Goal: Transaction & Acquisition: Purchase product/service

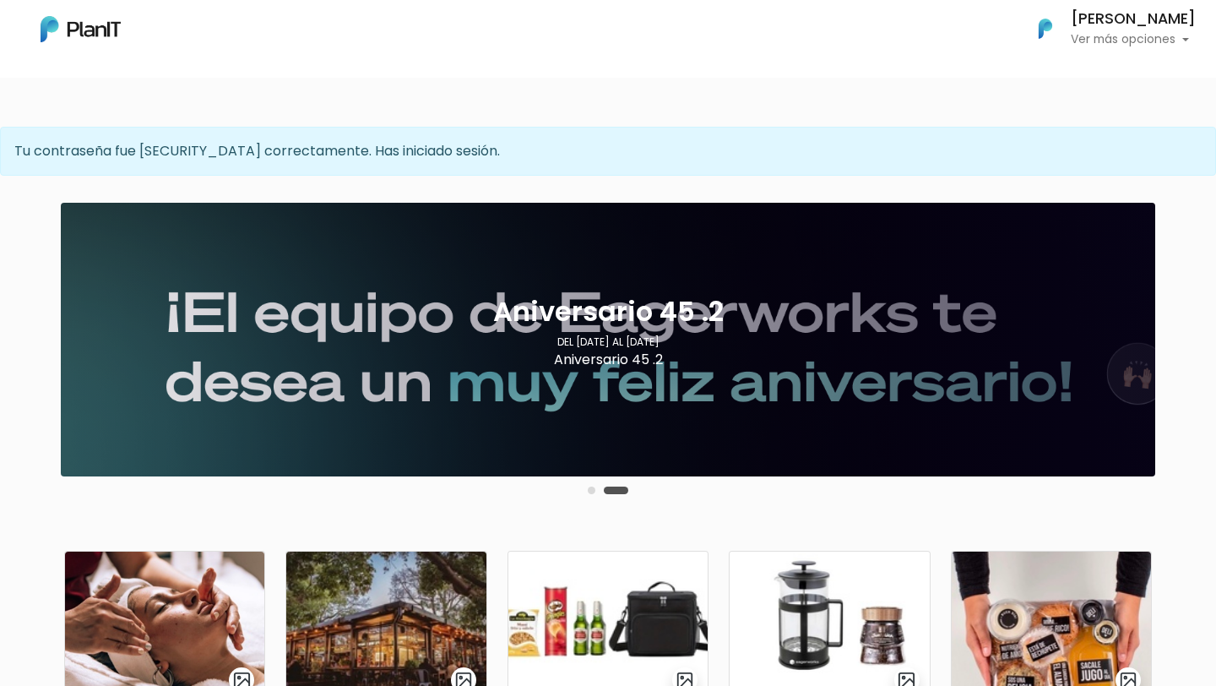
click at [591, 487] on button "Carousel Page 1" at bounding box center [592, 490] width 8 height 8
click at [623, 487] on button "Carousel Page 2" at bounding box center [625, 490] width 8 height 8
click at [593, 414] on div "Aniversario 45 .2 Del 1 de enero al 31 de diciembre Aniversario 45 .2 Conoce más" at bounding box center [608, 340] width 1074 height 274
click at [592, 492] on button "Carousel Page 1" at bounding box center [592, 490] width 8 height 8
click at [624, 491] on button "Carousel Page 2" at bounding box center [625, 490] width 8 height 8
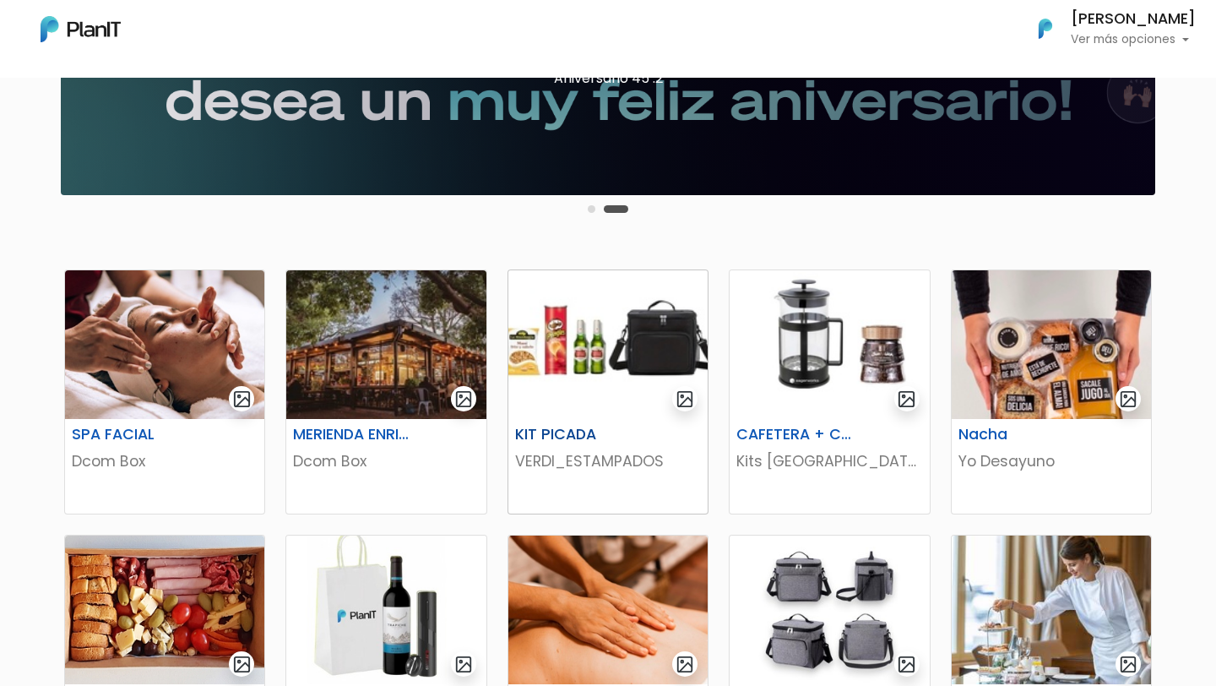
scroll to position [285, 0]
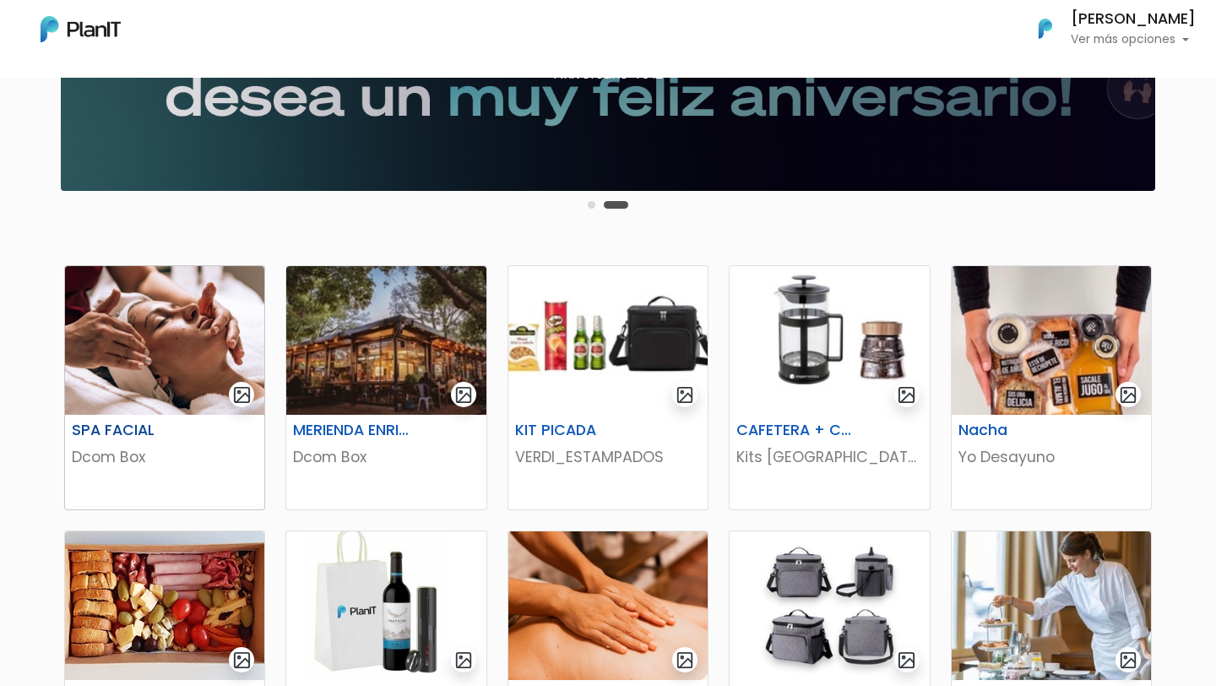
click at [166, 347] on img at bounding box center [164, 340] width 199 height 149
click at [316, 372] on img at bounding box center [385, 340] width 199 height 149
click at [600, 320] on img at bounding box center [607, 340] width 199 height 149
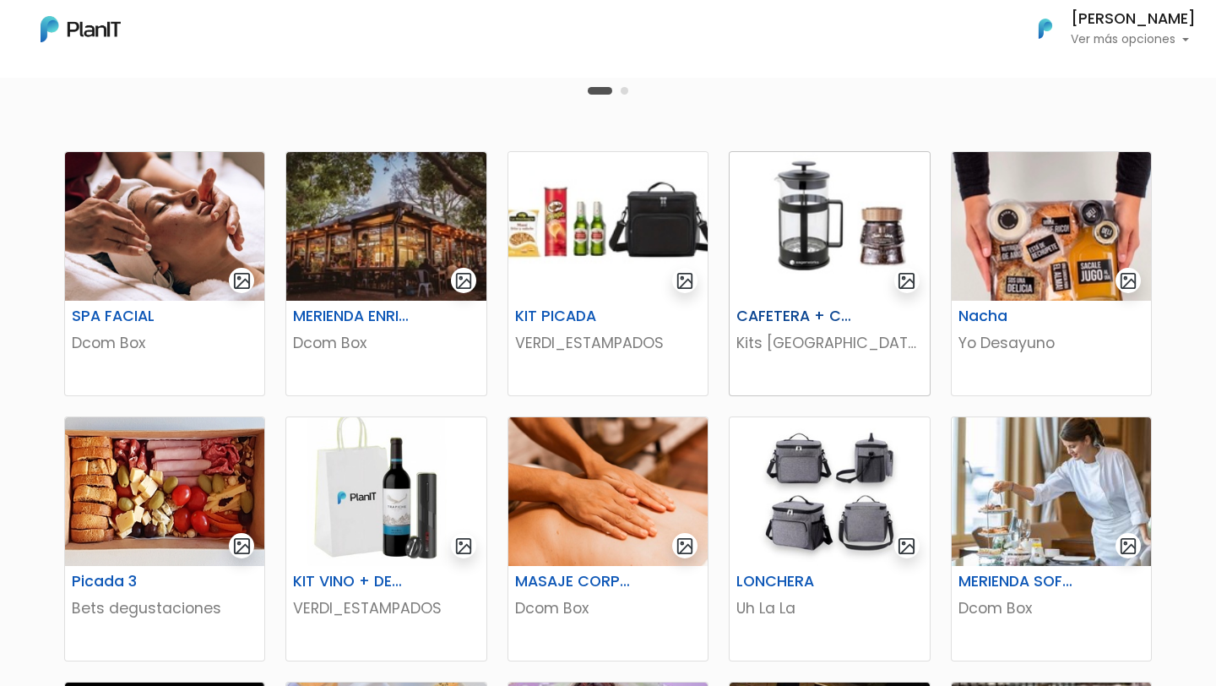
scroll to position [401, 0]
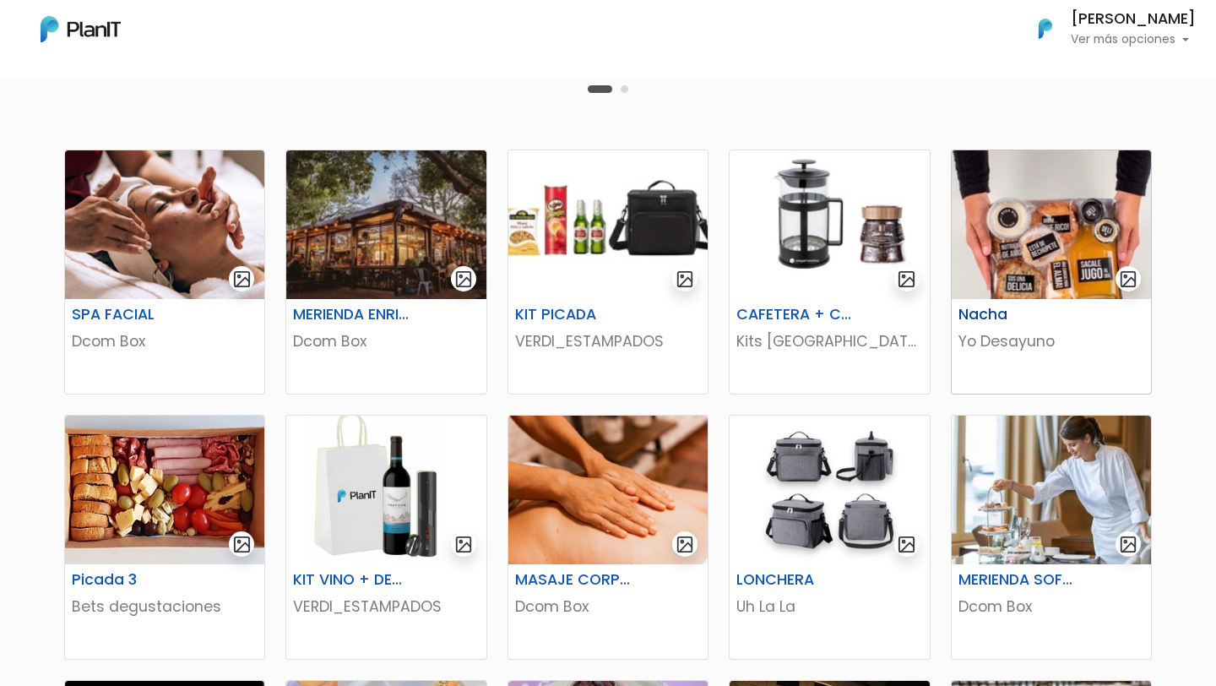
click at [1017, 280] on img at bounding box center [1051, 224] width 199 height 149
click at [152, 484] on img at bounding box center [164, 490] width 199 height 149
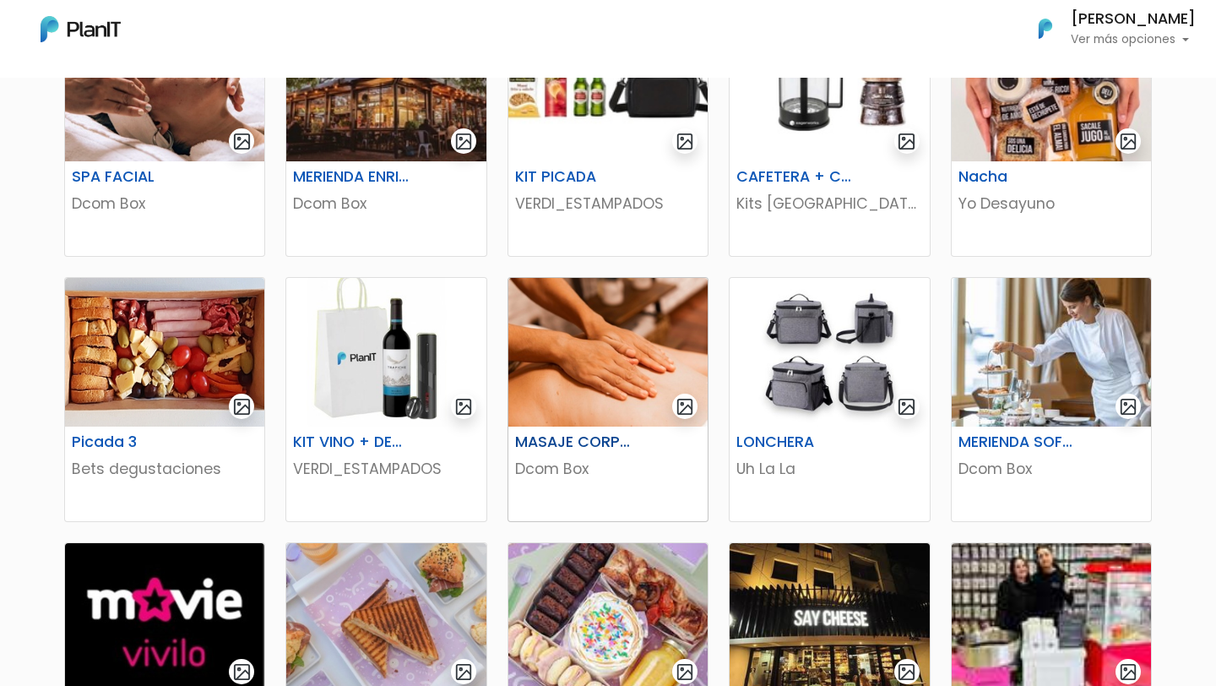
scroll to position [541, 0]
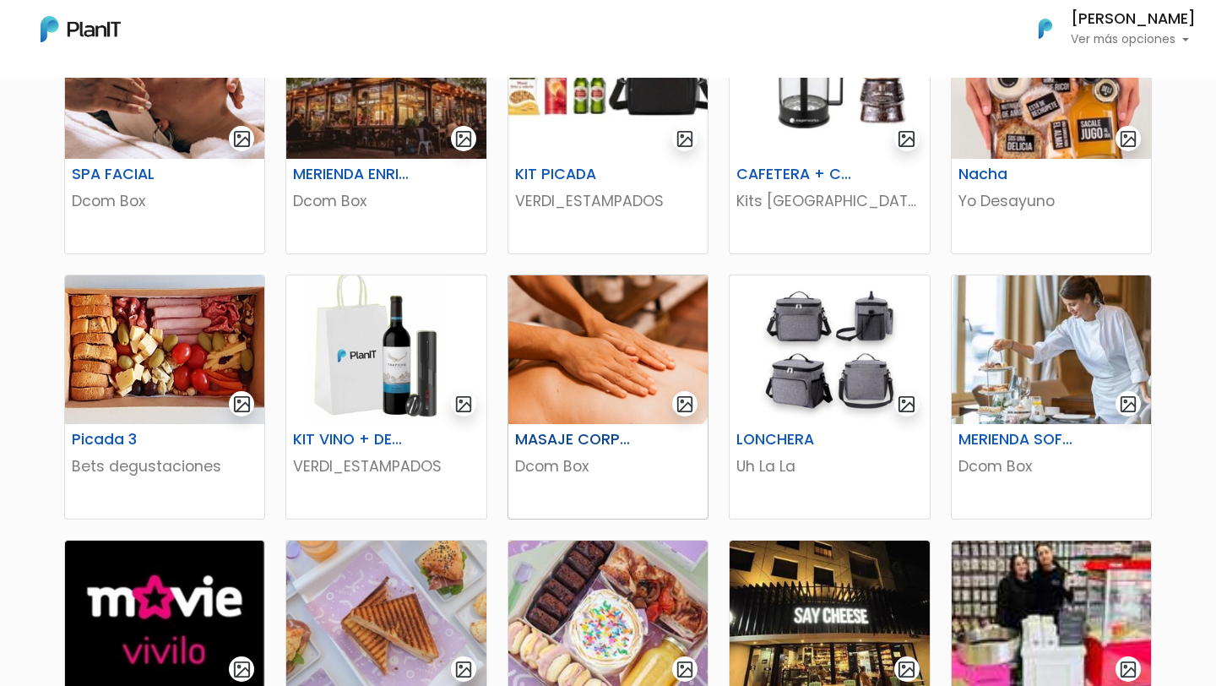
click at [562, 415] on img at bounding box center [607, 349] width 199 height 149
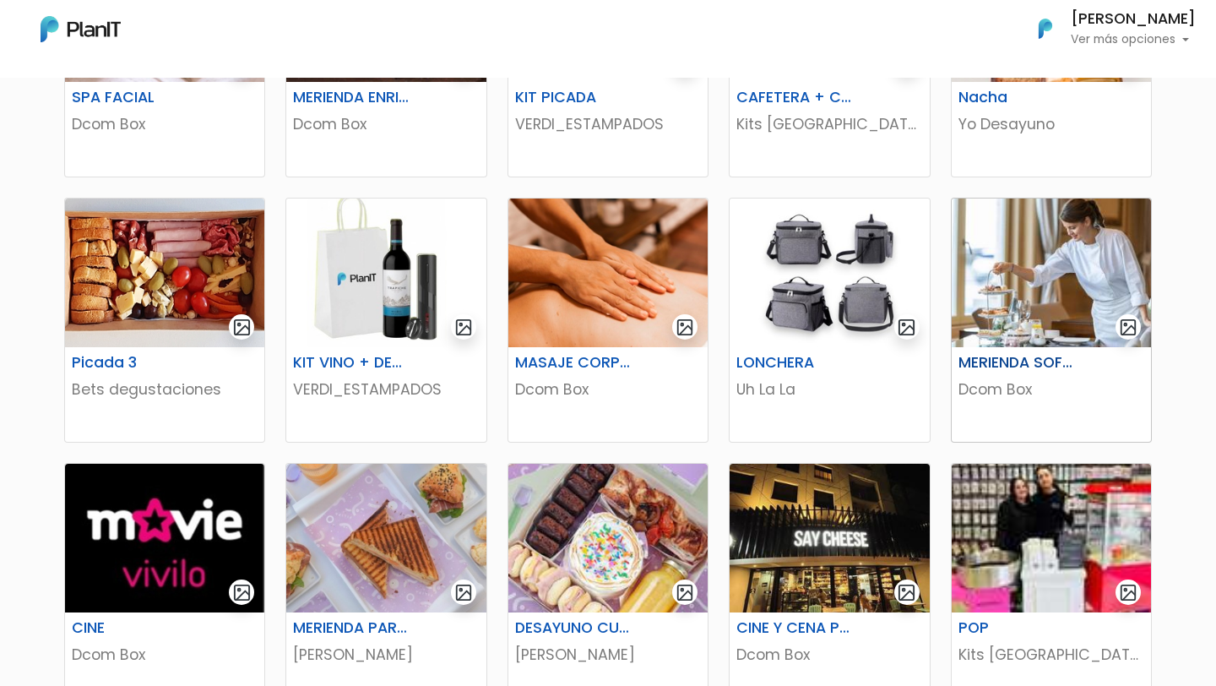
scroll to position [624, 0]
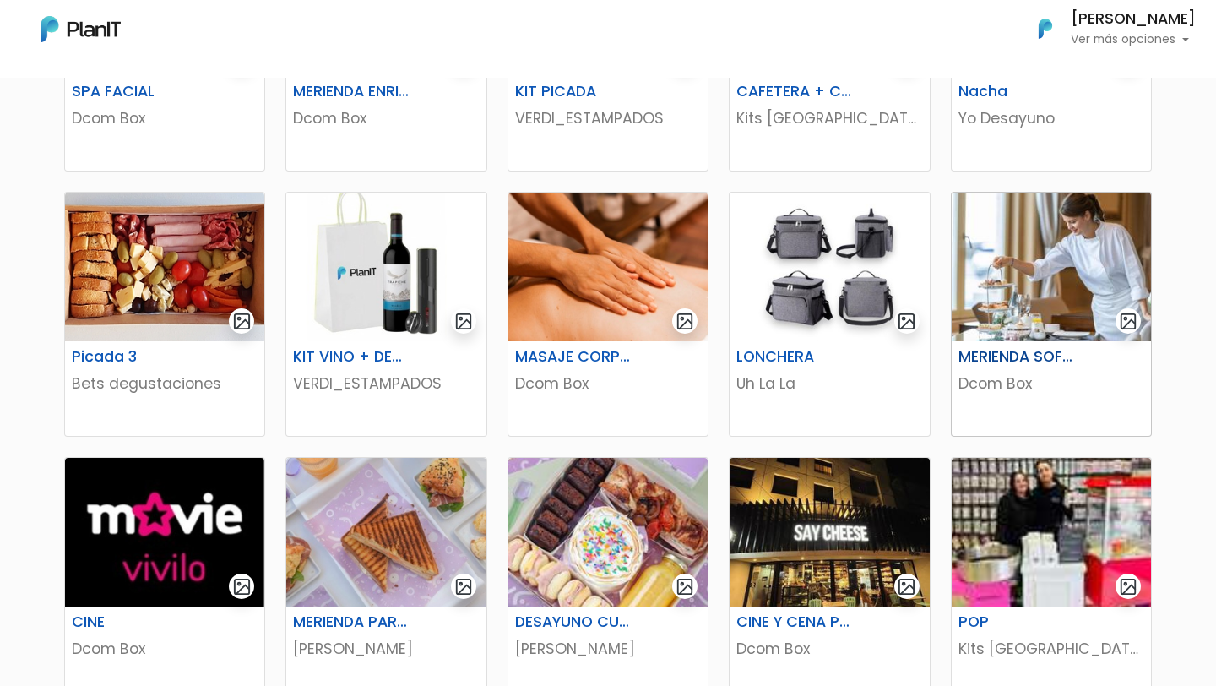
click at [991, 302] on img at bounding box center [1051, 267] width 199 height 149
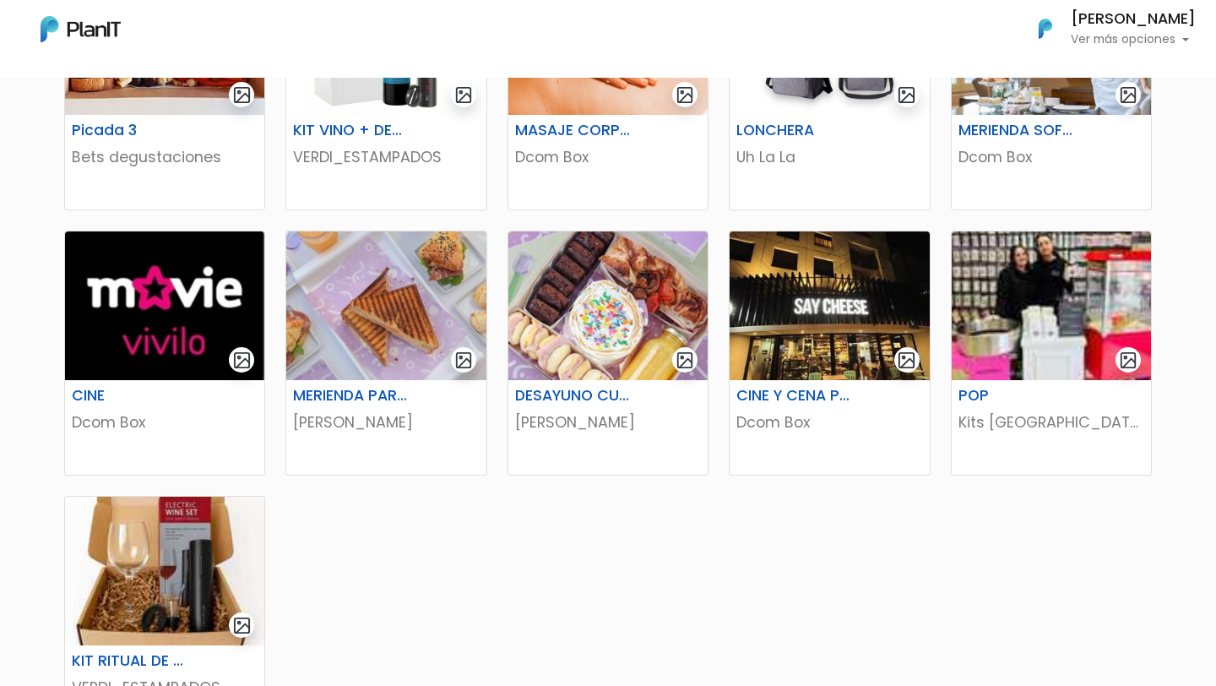
scroll to position [862, 0]
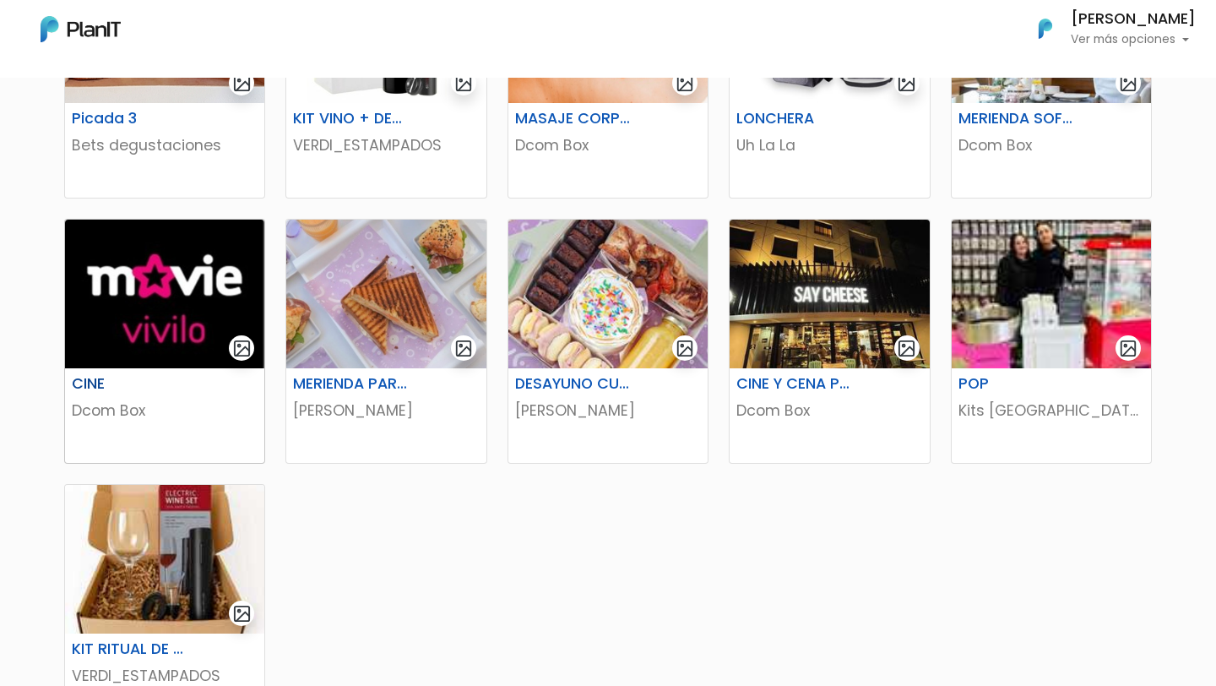
click at [148, 280] on img at bounding box center [164, 294] width 199 height 149
click at [330, 332] on img at bounding box center [385, 294] width 199 height 149
click at [556, 316] on img at bounding box center [607, 294] width 199 height 149
click at [823, 274] on img at bounding box center [829, 294] width 199 height 149
click at [1034, 290] on img at bounding box center [1051, 294] width 199 height 149
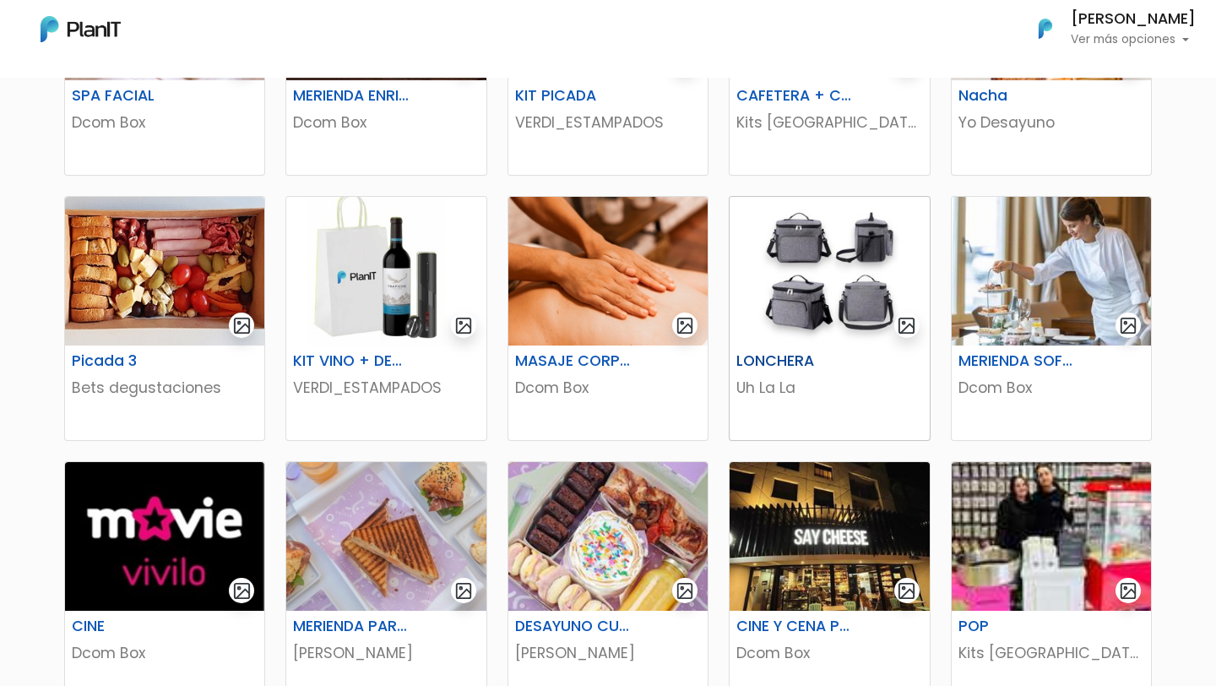
scroll to position [621, 0]
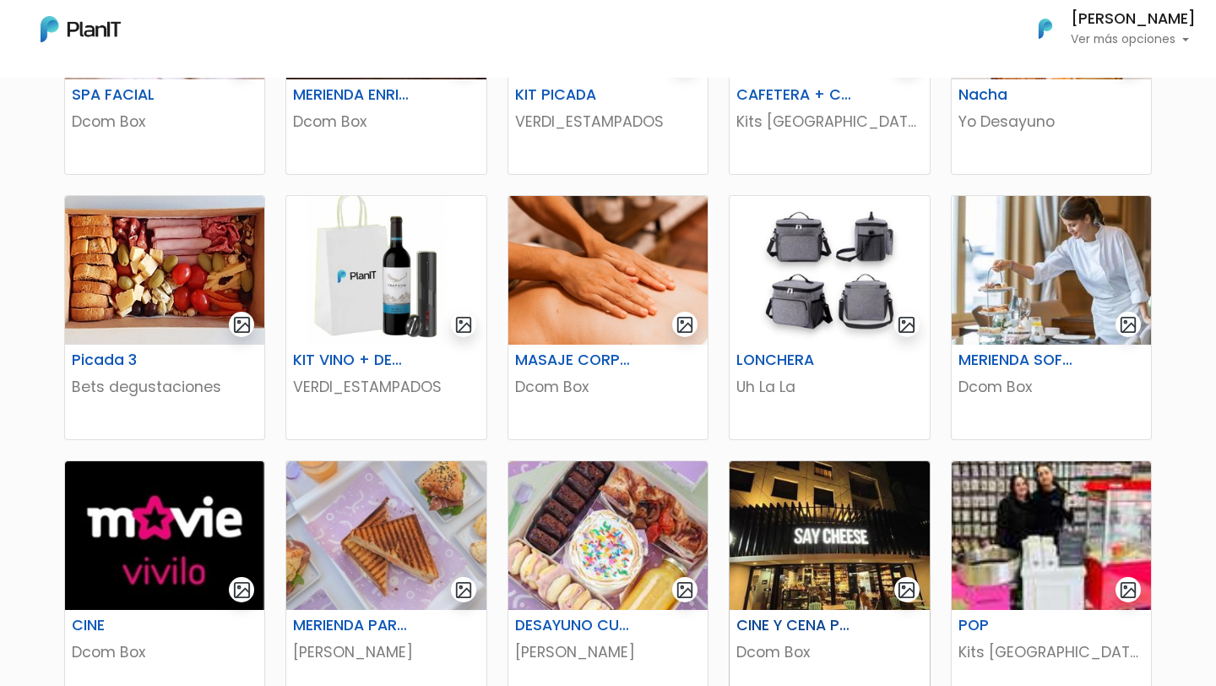
click at [789, 541] on img at bounding box center [829, 535] width 199 height 149
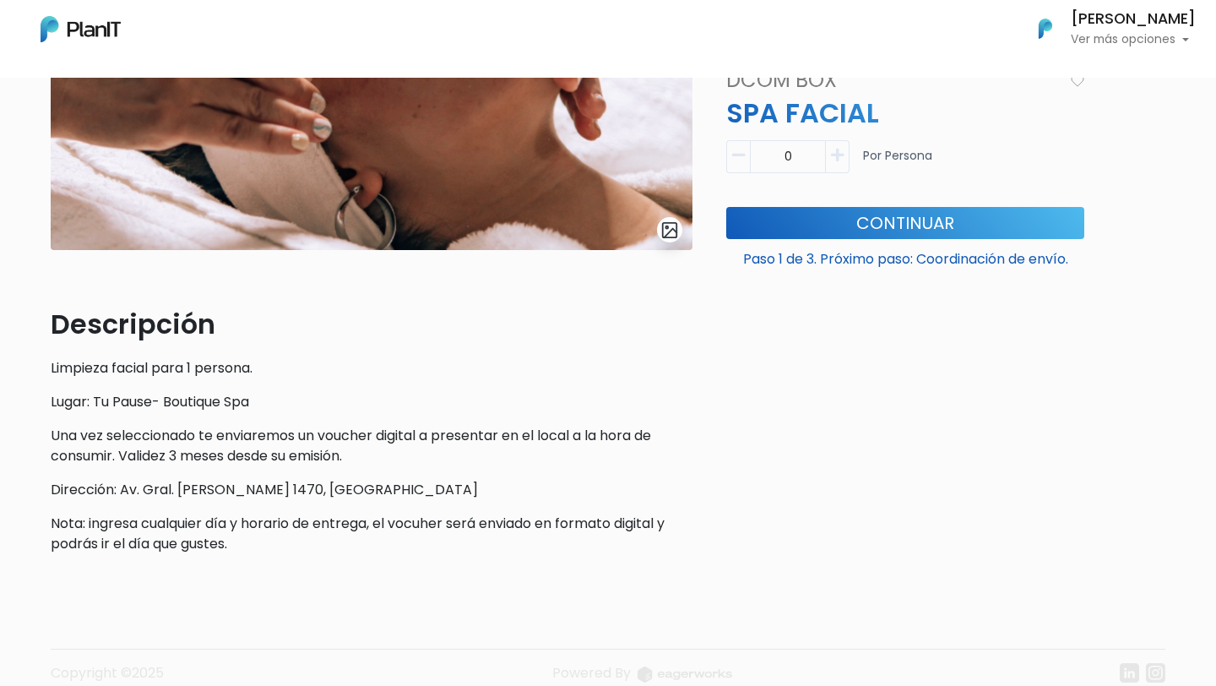
scroll to position [283, 0]
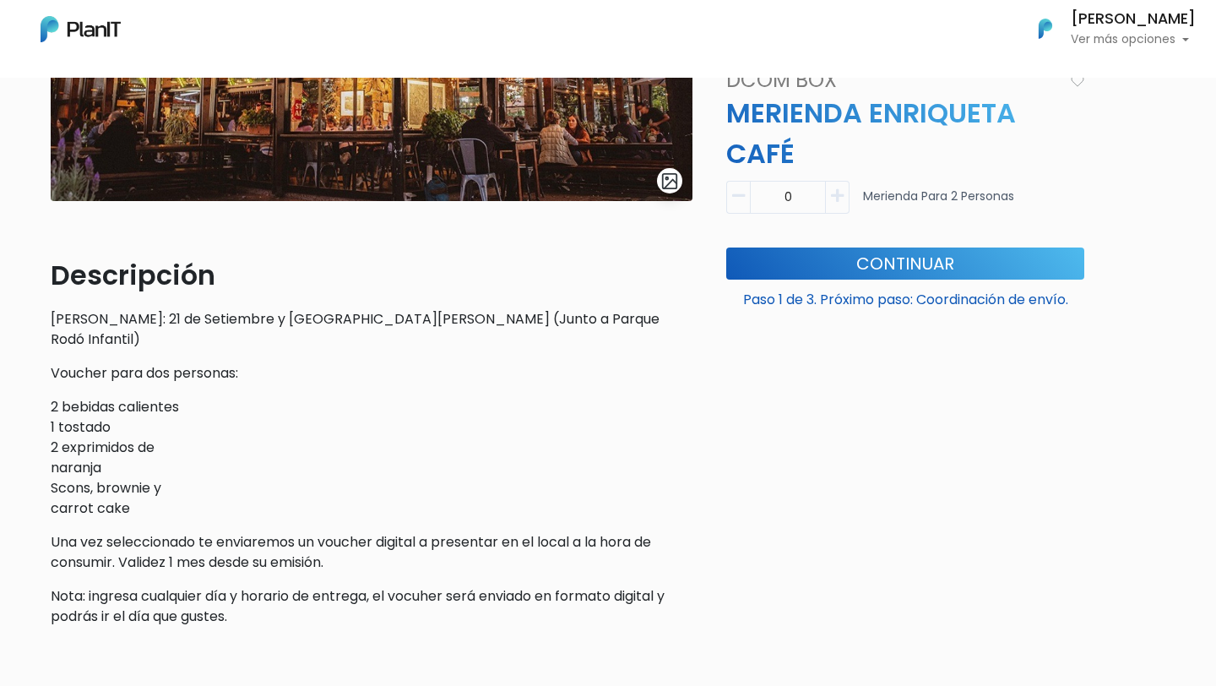
scroll to position [334, 0]
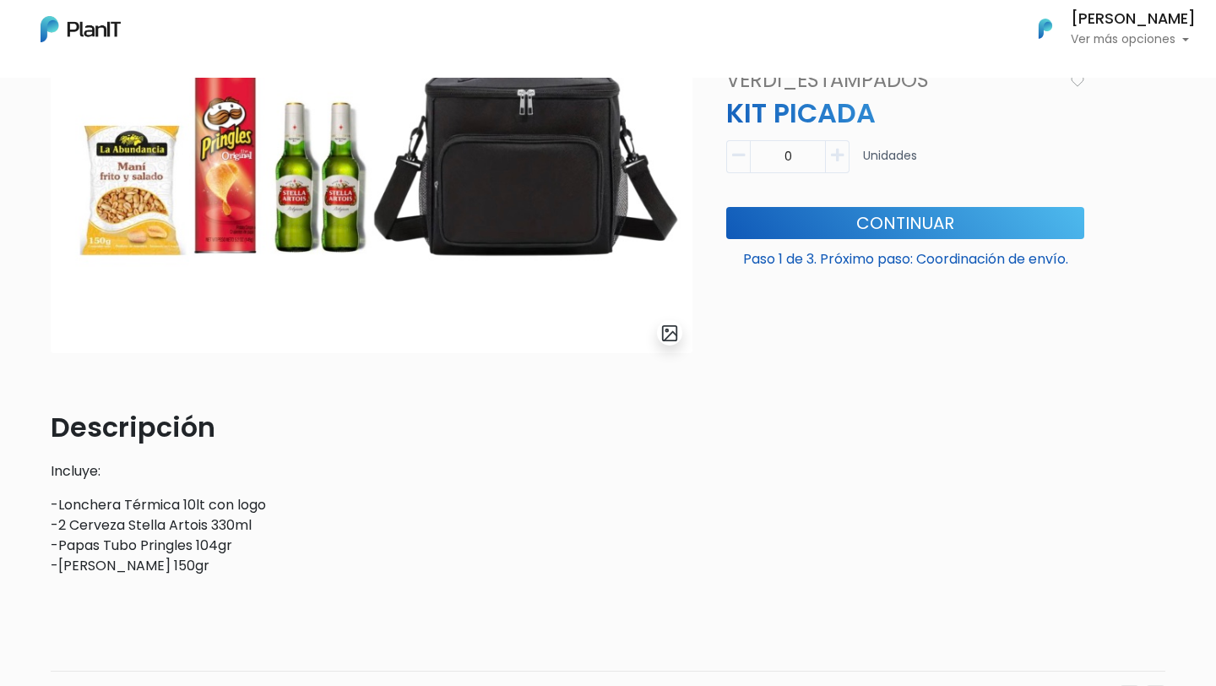
scroll to position [163, 0]
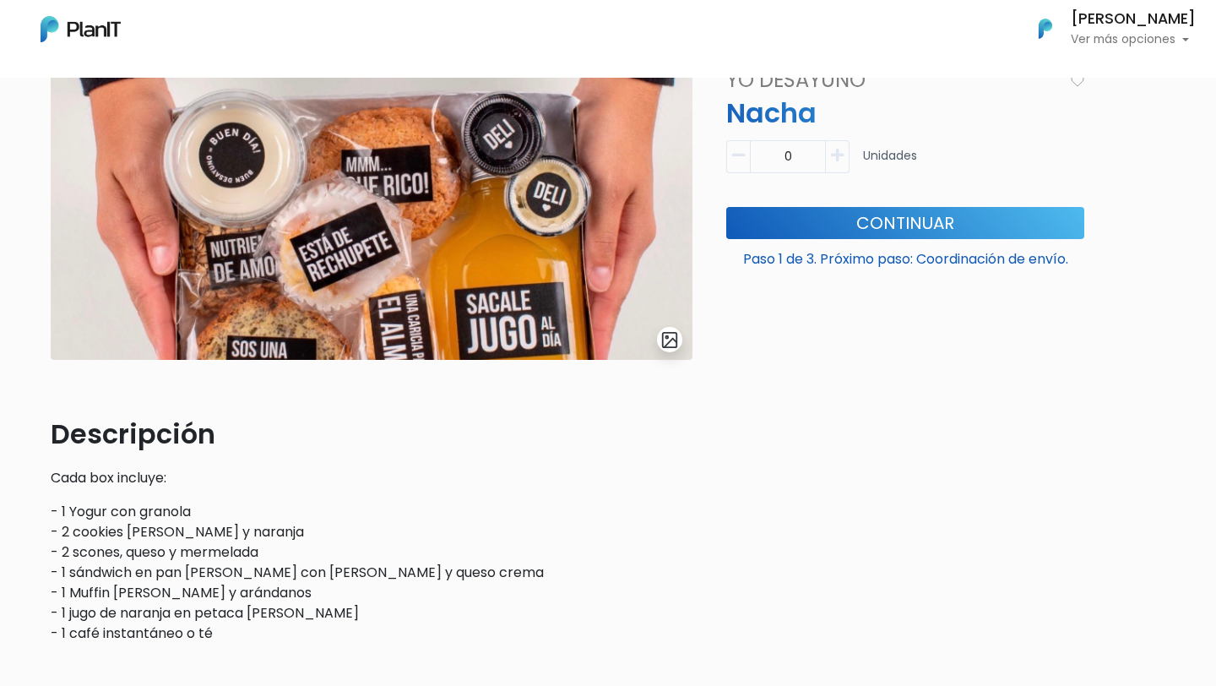
scroll to position [177, 0]
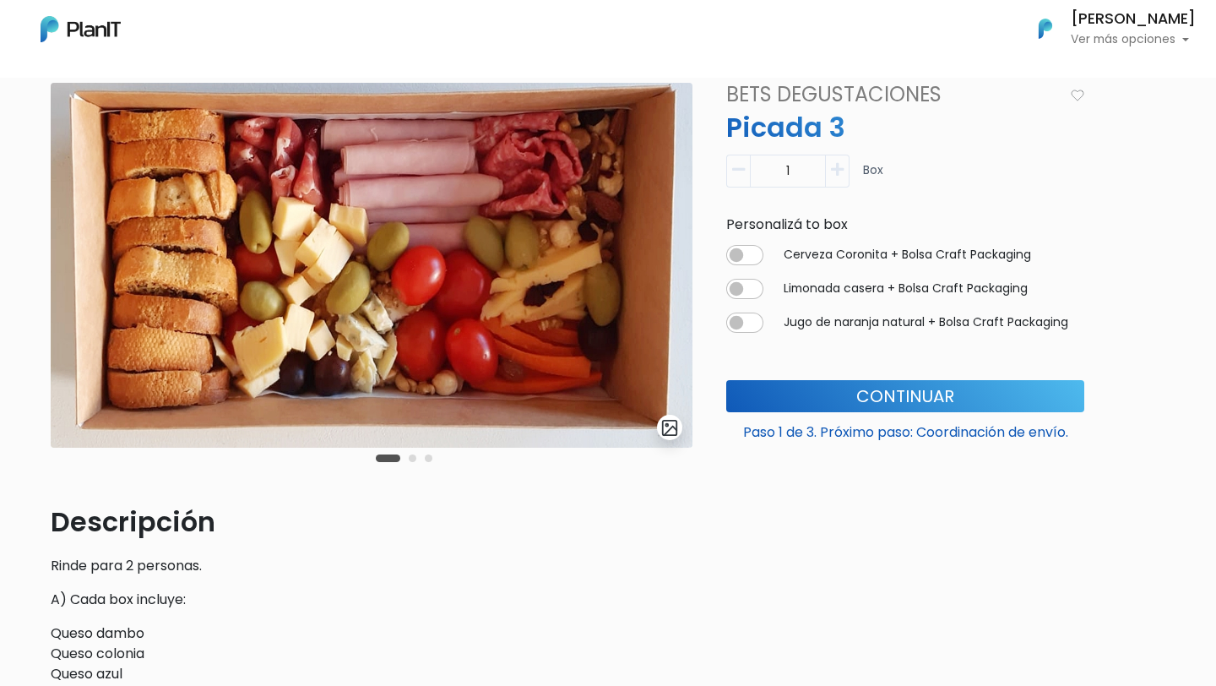
scroll to position [85, 0]
click at [736, 253] on input "checkbox" at bounding box center [744, 254] width 37 height 20
checkbox input "true"
type input "1"
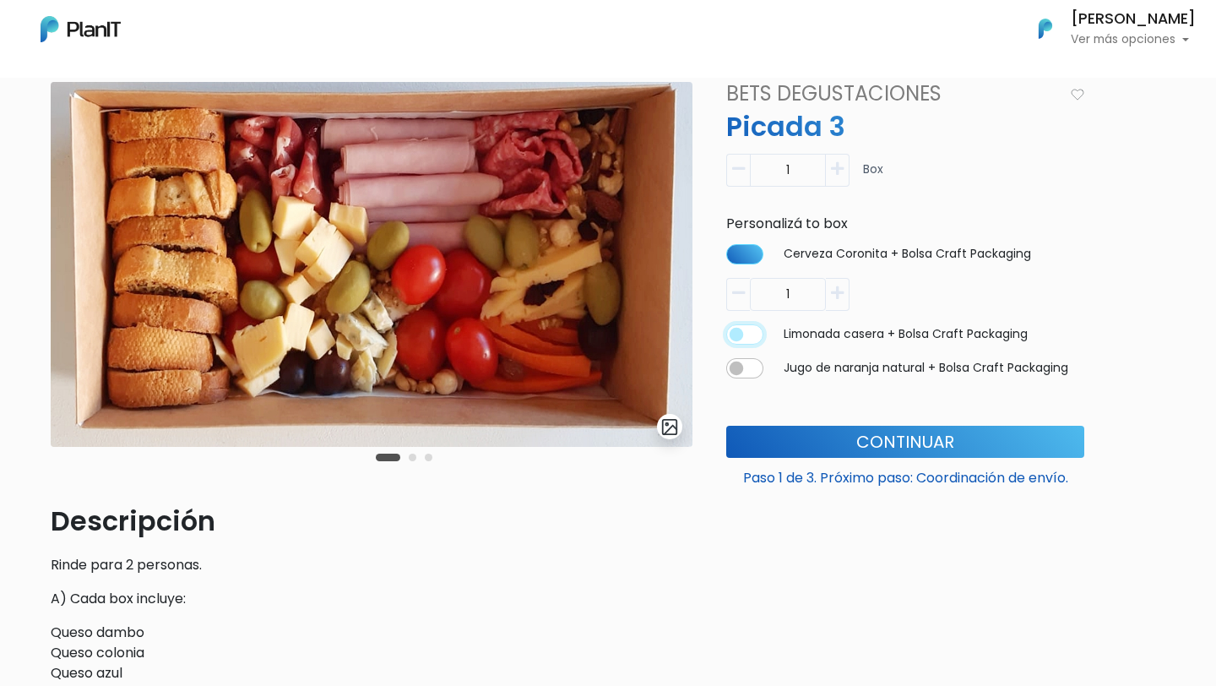
click at [736, 264] on input "checkbox" at bounding box center [744, 254] width 37 height 20
checkbox input "true"
type input "1"
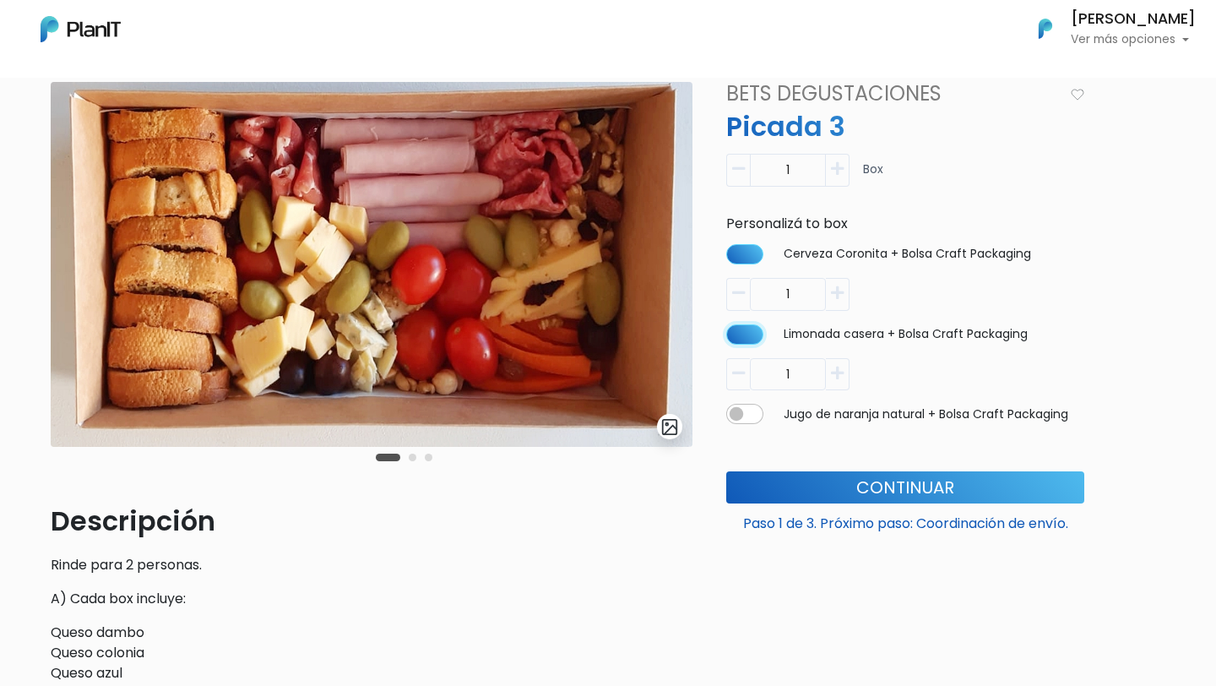
click at [741, 264] on input "checkbox" at bounding box center [744, 254] width 37 height 20
checkbox input "false"
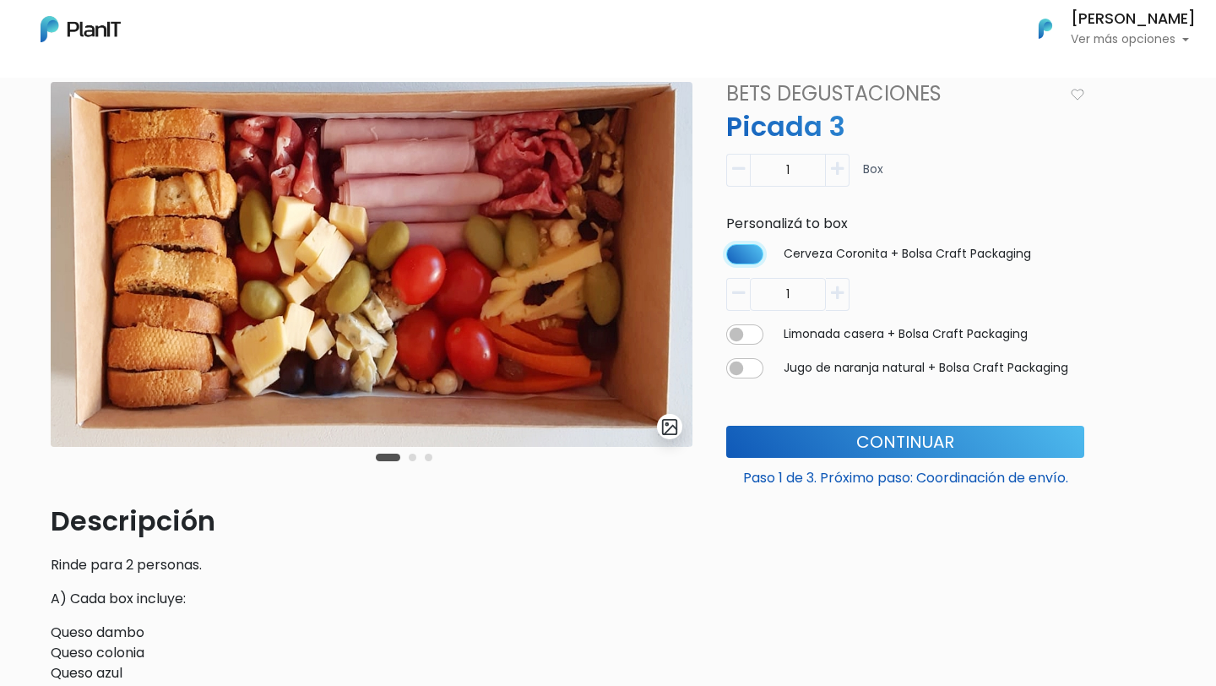
click at [745, 255] on input "checkbox" at bounding box center [744, 254] width 37 height 20
checkbox input "false"
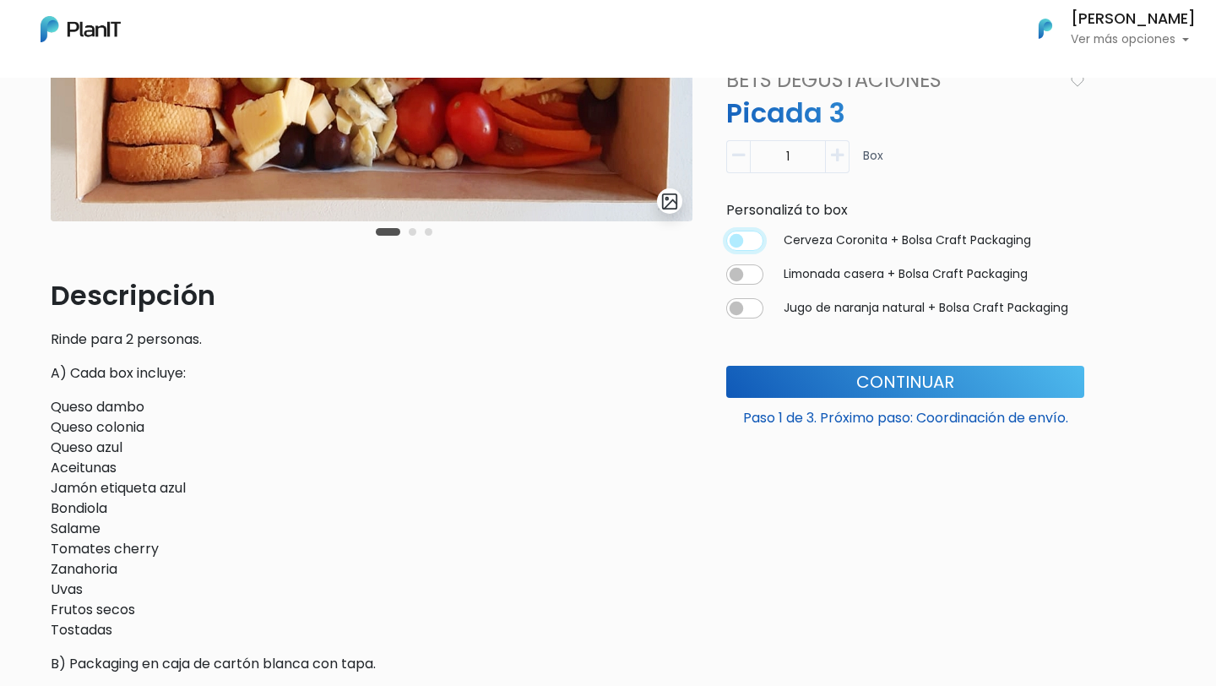
scroll to position [0, 0]
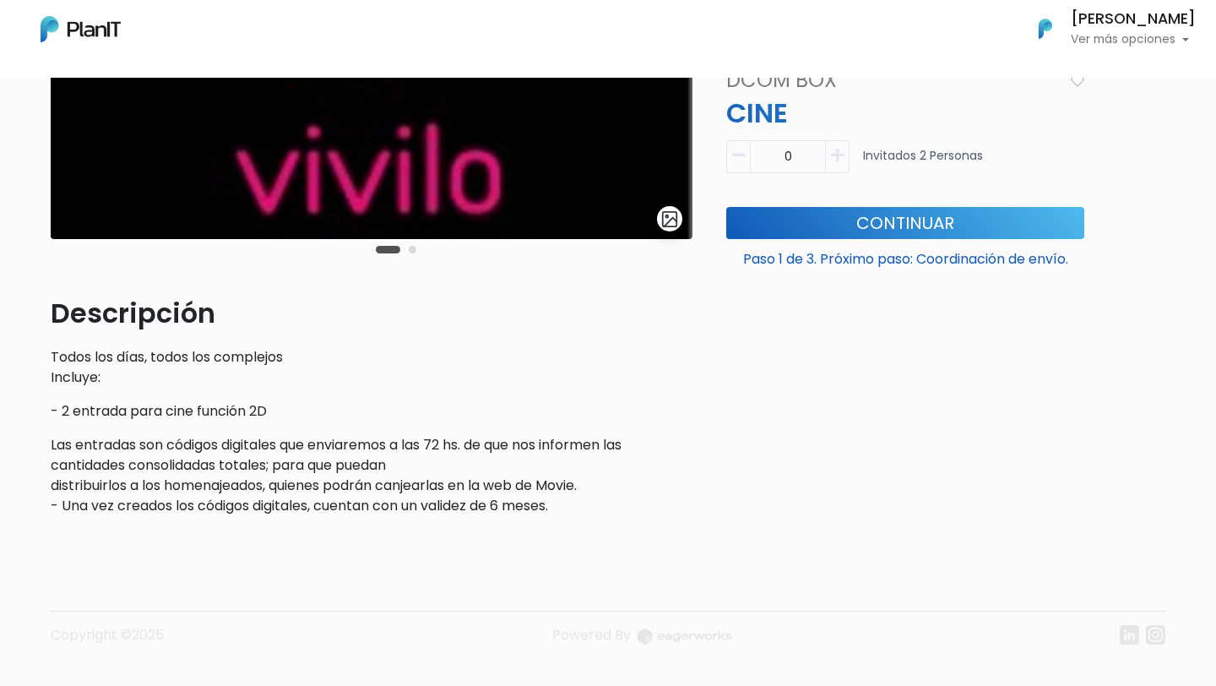
scroll to position [319, 0]
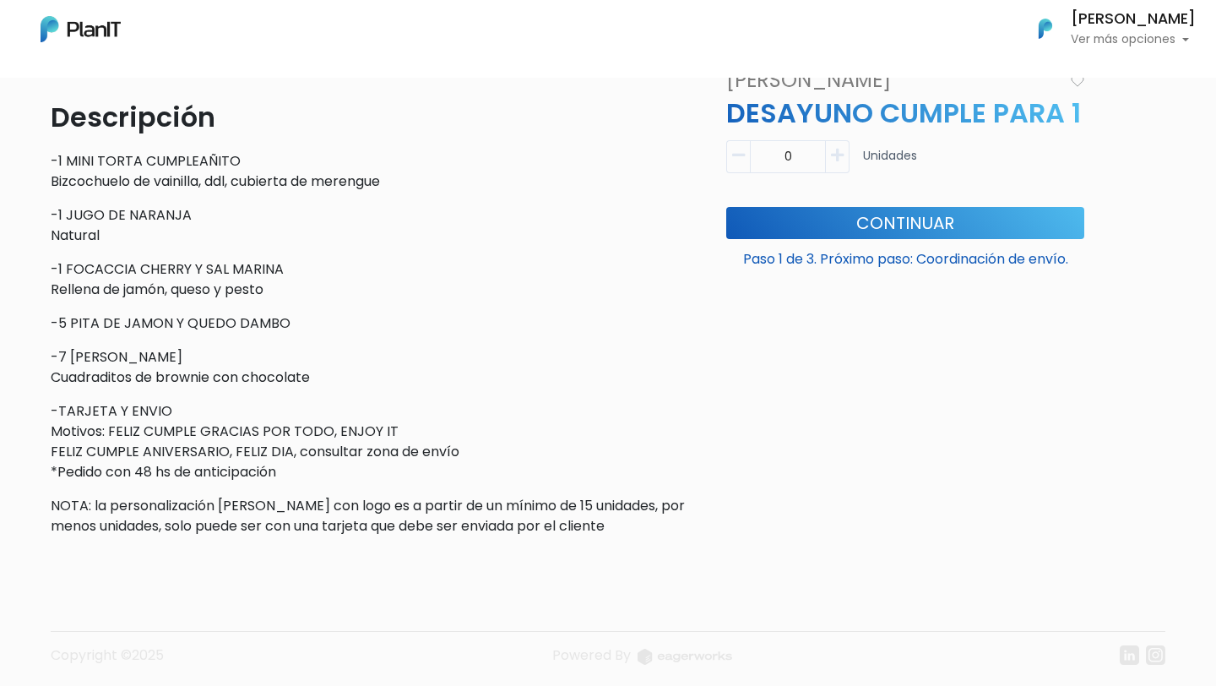
scroll to position [491, 0]
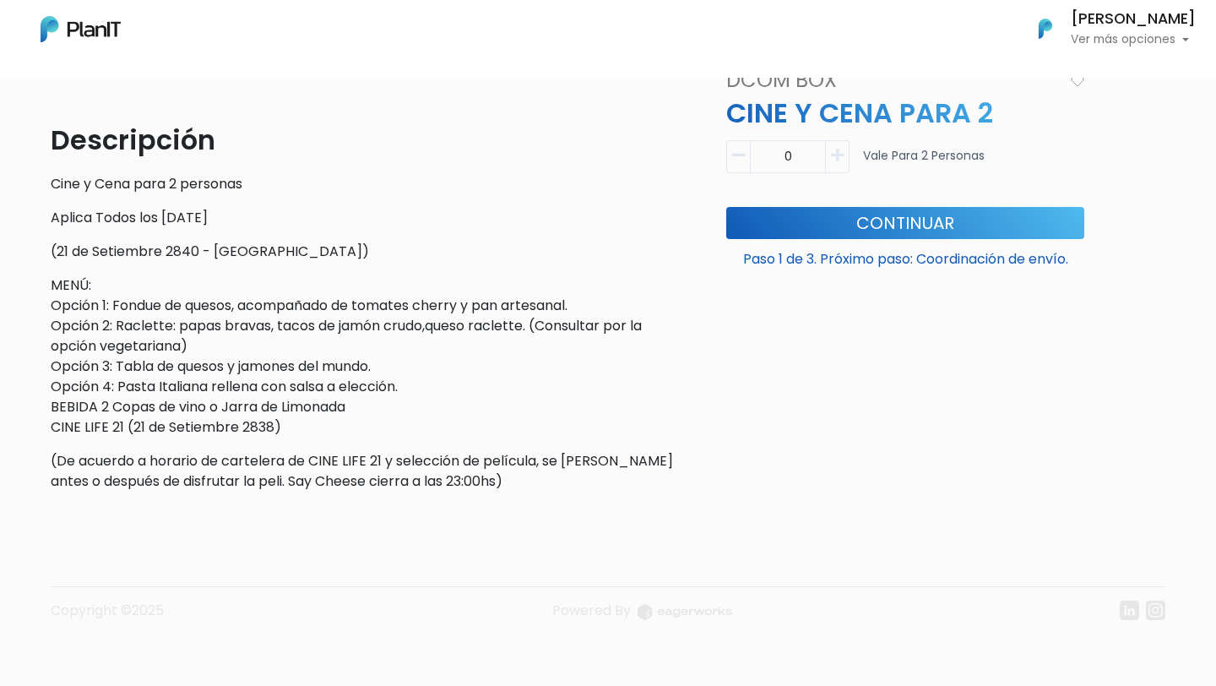
scroll to position [468, 0]
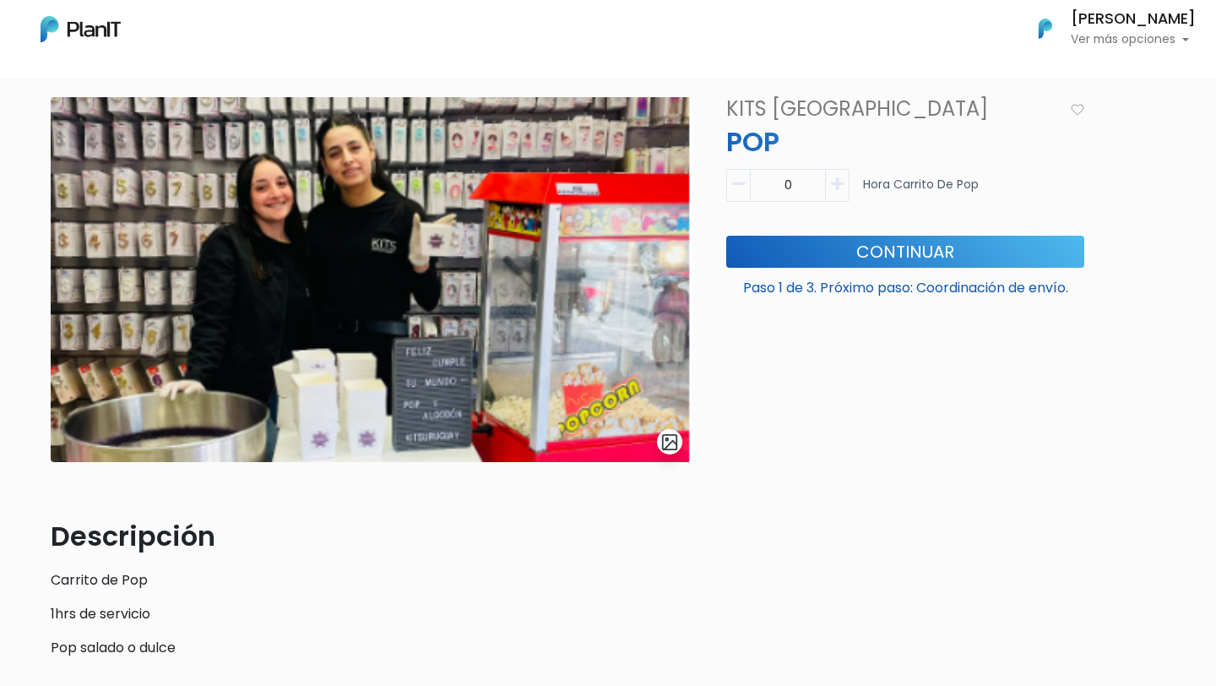
scroll to position [72, 0]
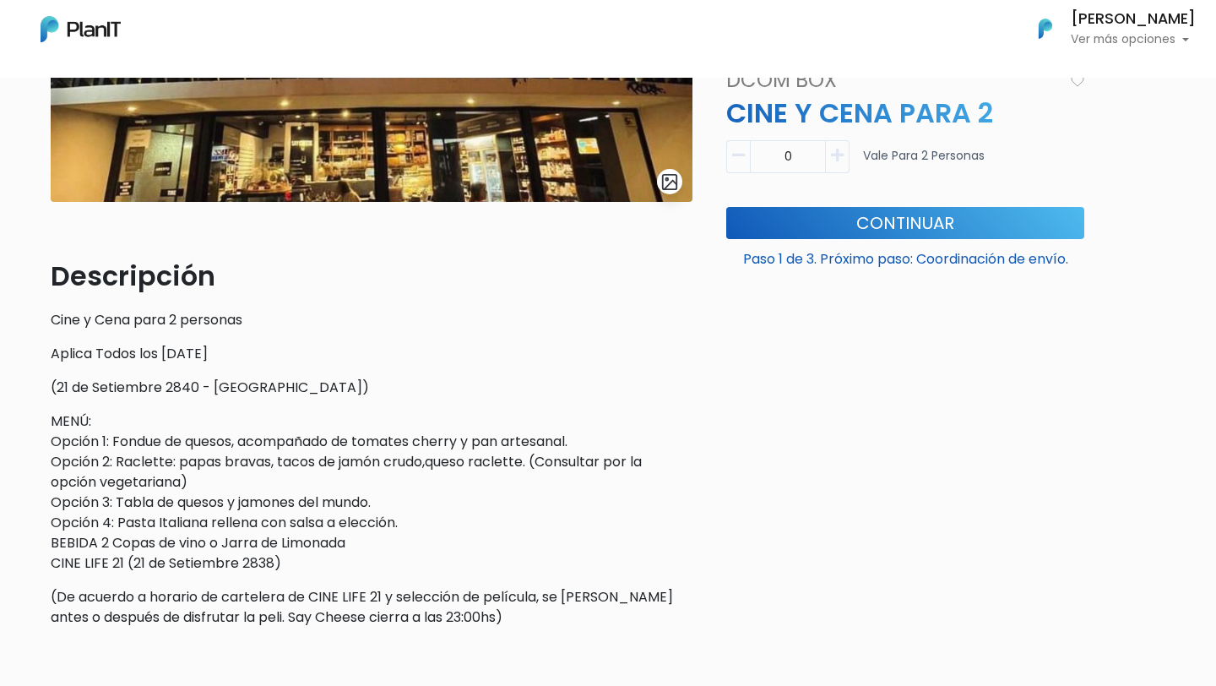
scroll to position [336, 0]
